Goal: Task Accomplishment & Management: Manage account settings

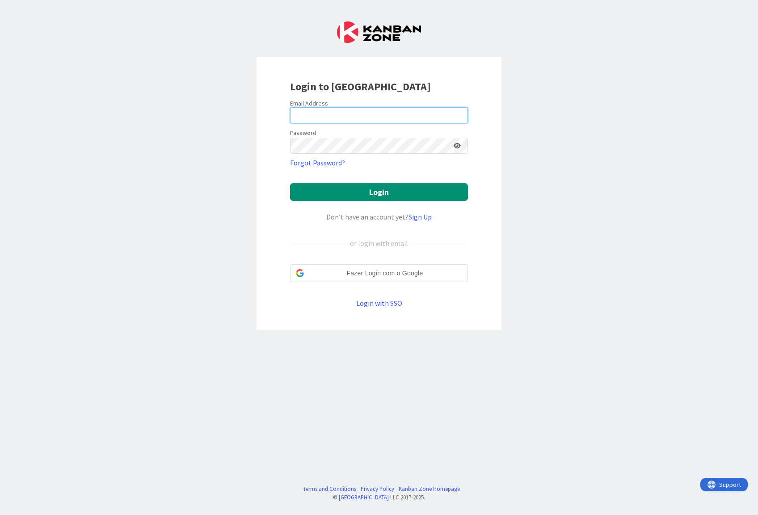
click at [410, 118] on input "email" at bounding box center [379, 115] width 178 height 16
click at [344, 107] on input "email" at bounding box center [379, 115] width 178 height 16
click at [378, 115] on input "email" at bounding box center [379, 115] width 178 height 16
paste input "joana.r.antunes@igfej.mj.pt"
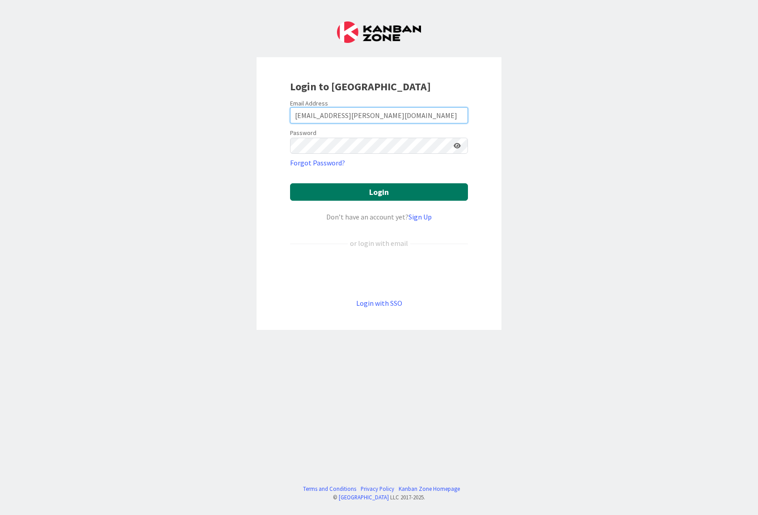
type input "joana.r.antunes@igfej.mj.pt"
click at [410, 195] on button "Login" at bounding box center [379, 191] width 178 height 17
